Goal: Find specific page/section: Find specific page/section

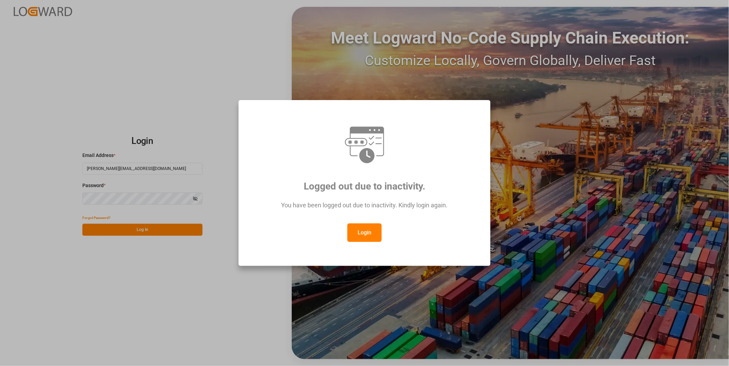
click at [359, 226] on button "Login" at bounding box center [364, 233] width 34 height 19
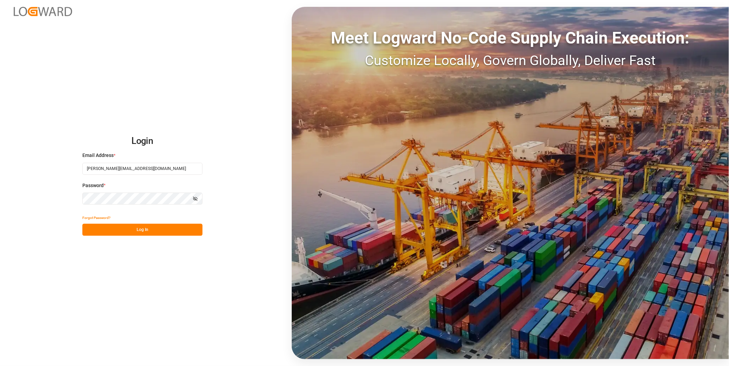
click at [174, 228] on button "Log In" at bounding box center [142, 230] width 120 height 12
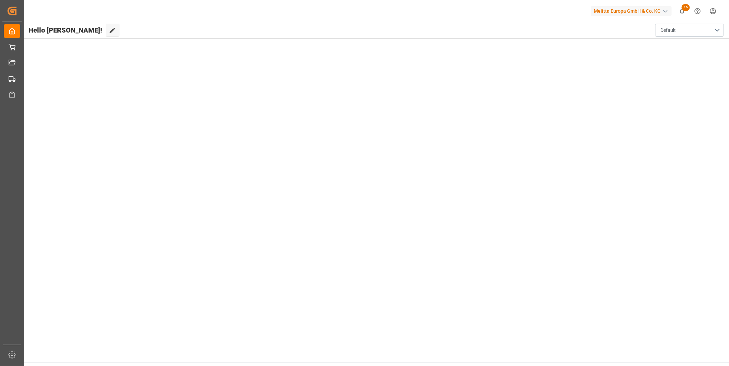
click at [24, 63] on main "Hello [PERSON_NAME]! Edit Cockpit Default" at bounding box center [375, 192] width 705 height 341
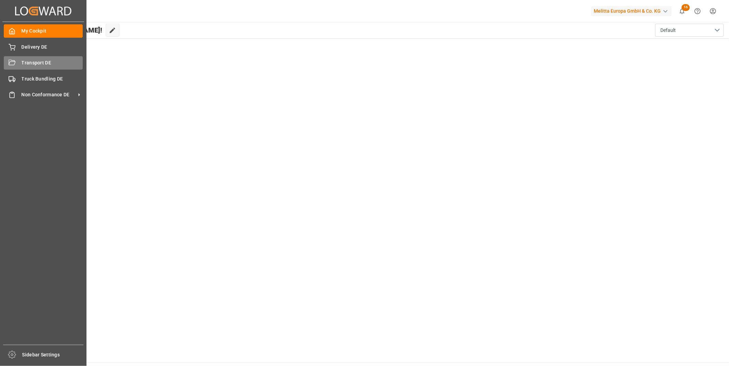
click at [18, 60] on div "Transport DE Transport DE" at bounding box center [43, 62] width 79 height 13
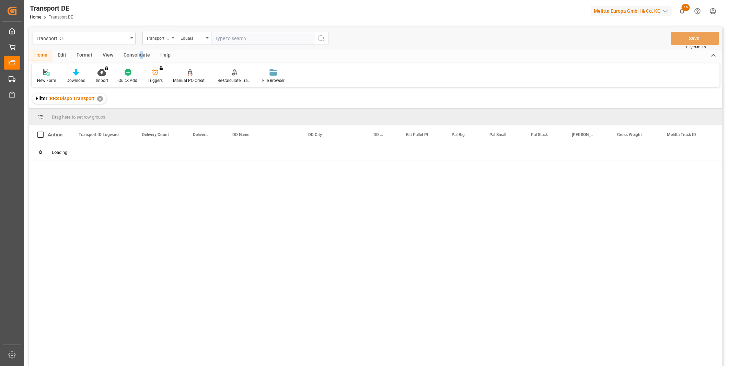
click at [140, 53] on div "Consolidate" at bounding box center [136, 56] width 37 height 12
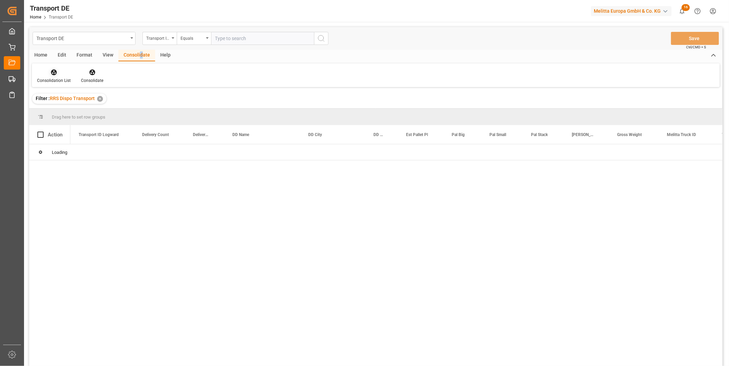
click at [55, 73] on icon at bounding box center [54, 73] width 6 height 6
click at [79, 119] on div "Transport DE Transport ID Logward Equals Save Ctrl/CMD + S Home Edit Format Vie…" at bounding box center [375, 205] width 693 height 357
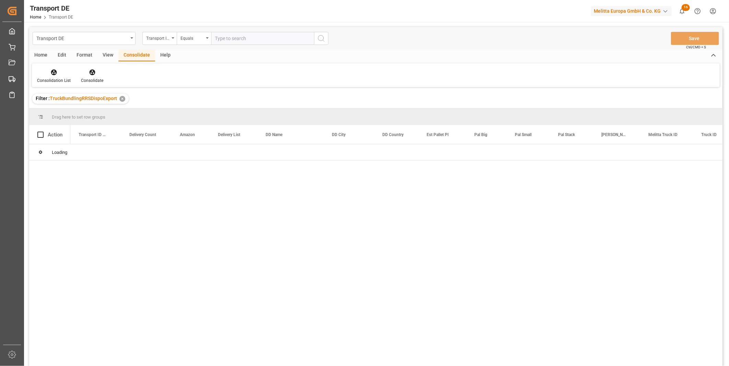
click at [166, 42] on div "Transport ID Logward" at bounding box center [159, 38] width 34 height 13
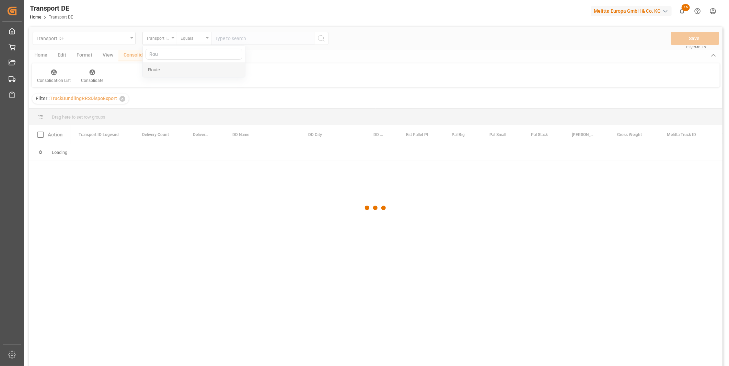
type input "Rou"
click at [158, 73] on div at bounding box center [375, 208] width 693 height 362
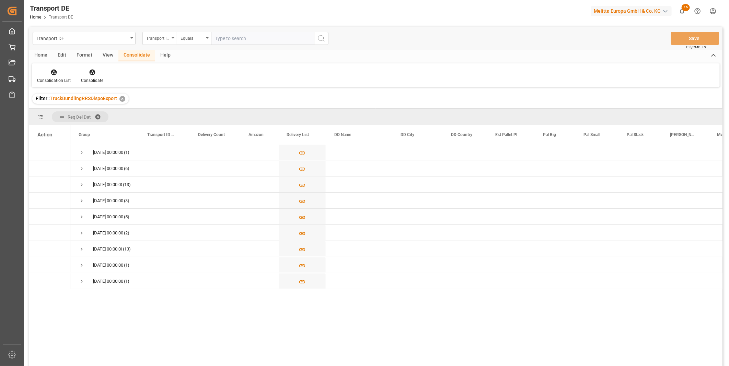
click at [162, 32] on div "Transport ID Logward" at bounding box center [159, 38] width 34 height 13
type input "Rou"
click at [184, 71] on div "Route" at bounding box center [194, 70] width 102 height 14
click at [187, 42] on div "Equals" at bounding box center [194, 38] width 34 height 13
click at [204, 108] on div "Starts with" at bounding box center [228, 113] width 102 height 14
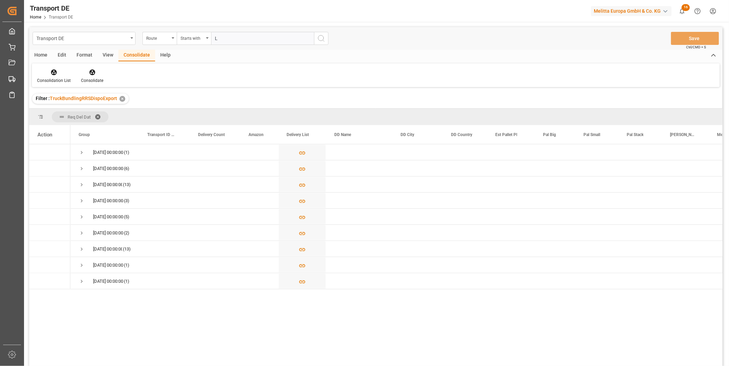
type input "LT"
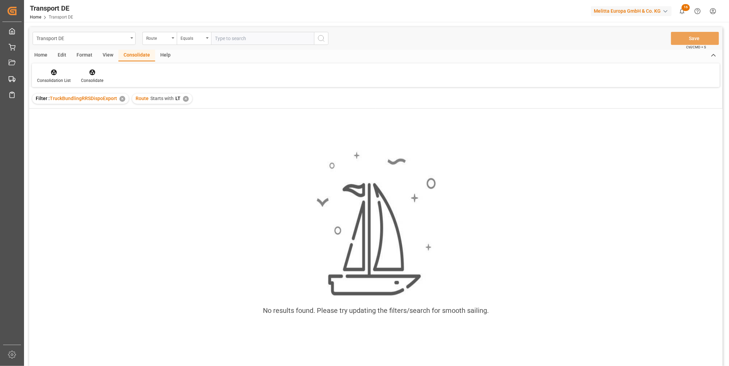
click at [184, 98] on div "✕" at bounding box center [186, 99] width 6 height 6
